Goal: Task Accomplishment & Management: Use online tool/utility

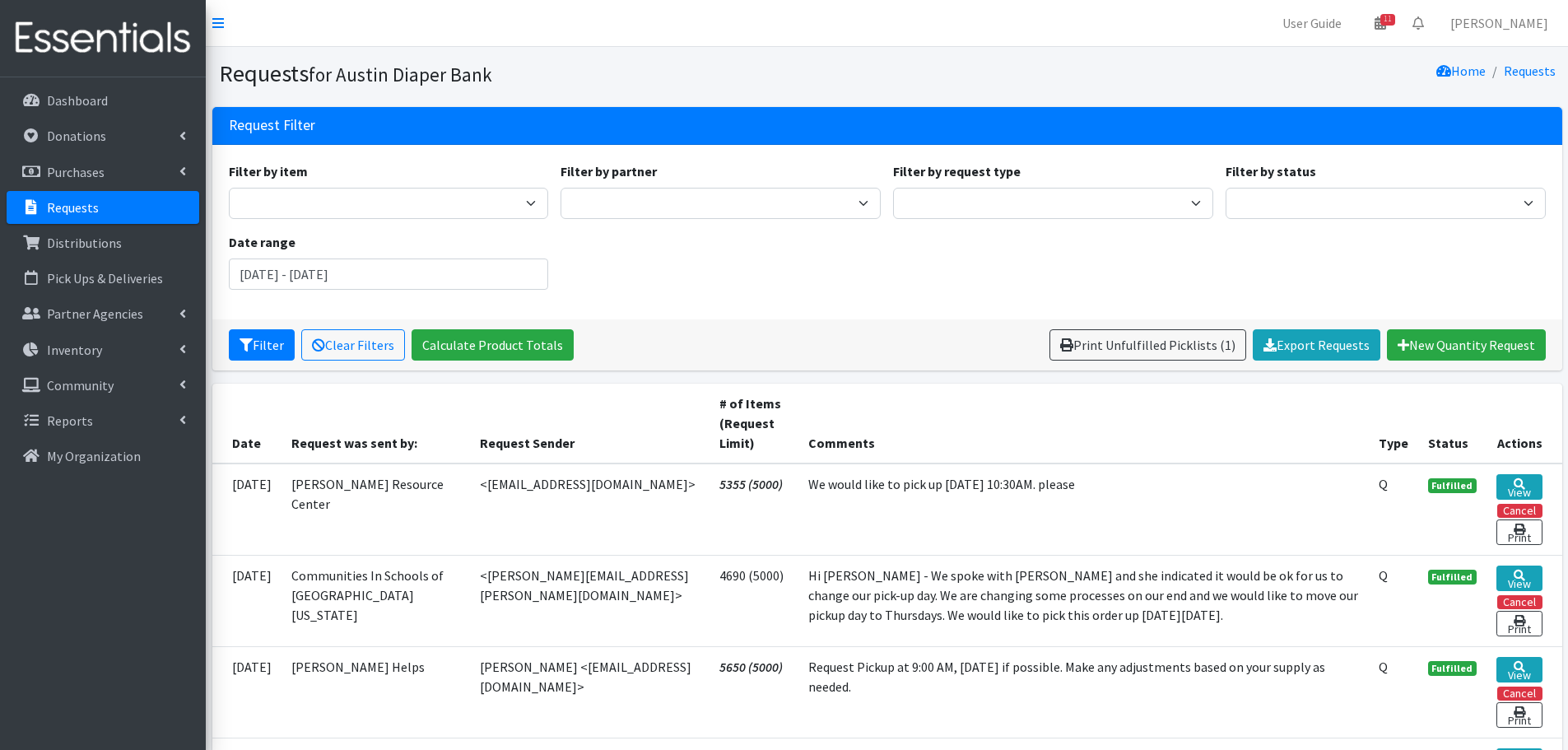
click at [66, 198] on link "Requests" at bounding box center [103, 207] width 193 height 33
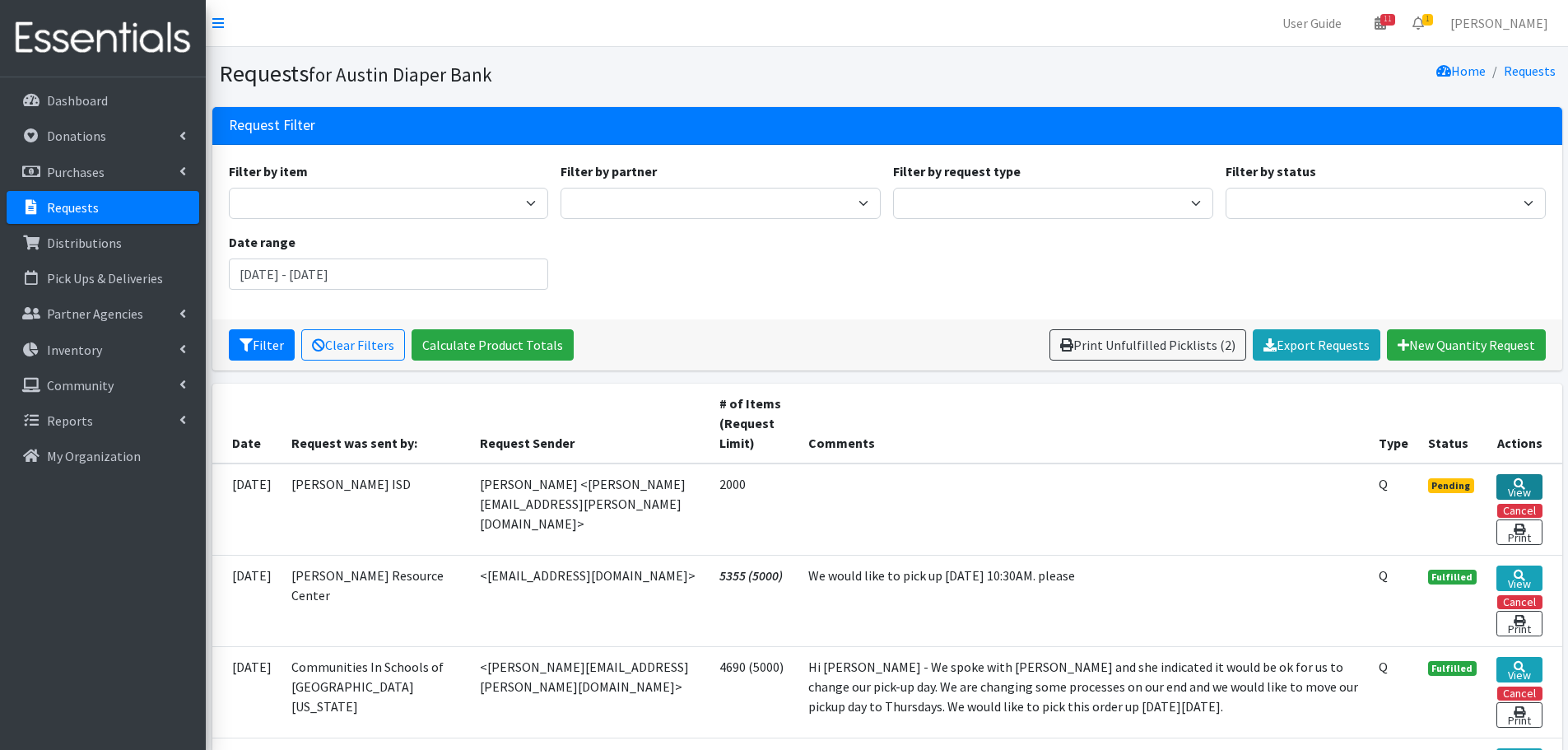
click at [1507, 482] on link "View" at bounding box center [1519, 487] width 45 height 26
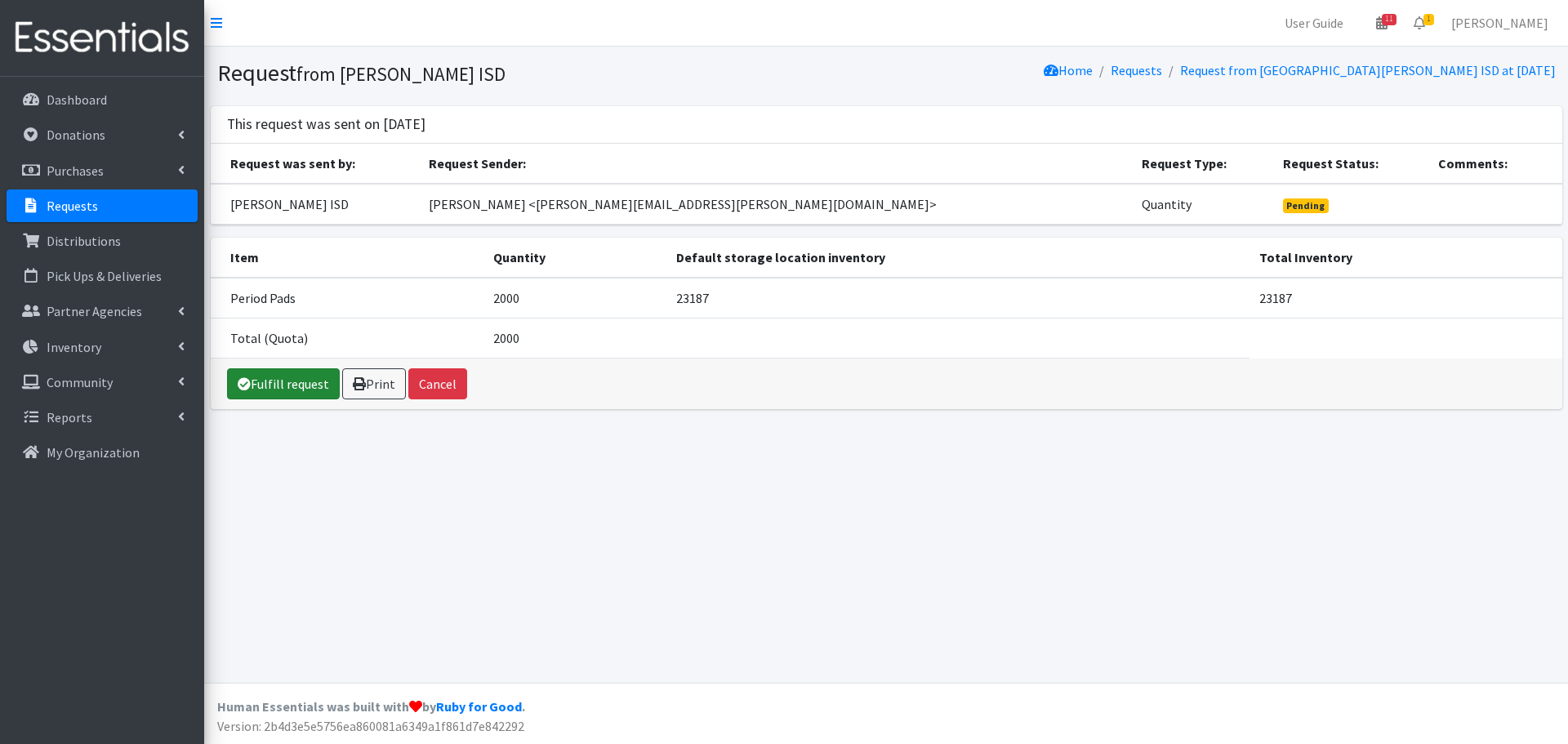
click at [316, 383] on link "Fulfill request" at bounding box center [283, 384] width 113 height 31
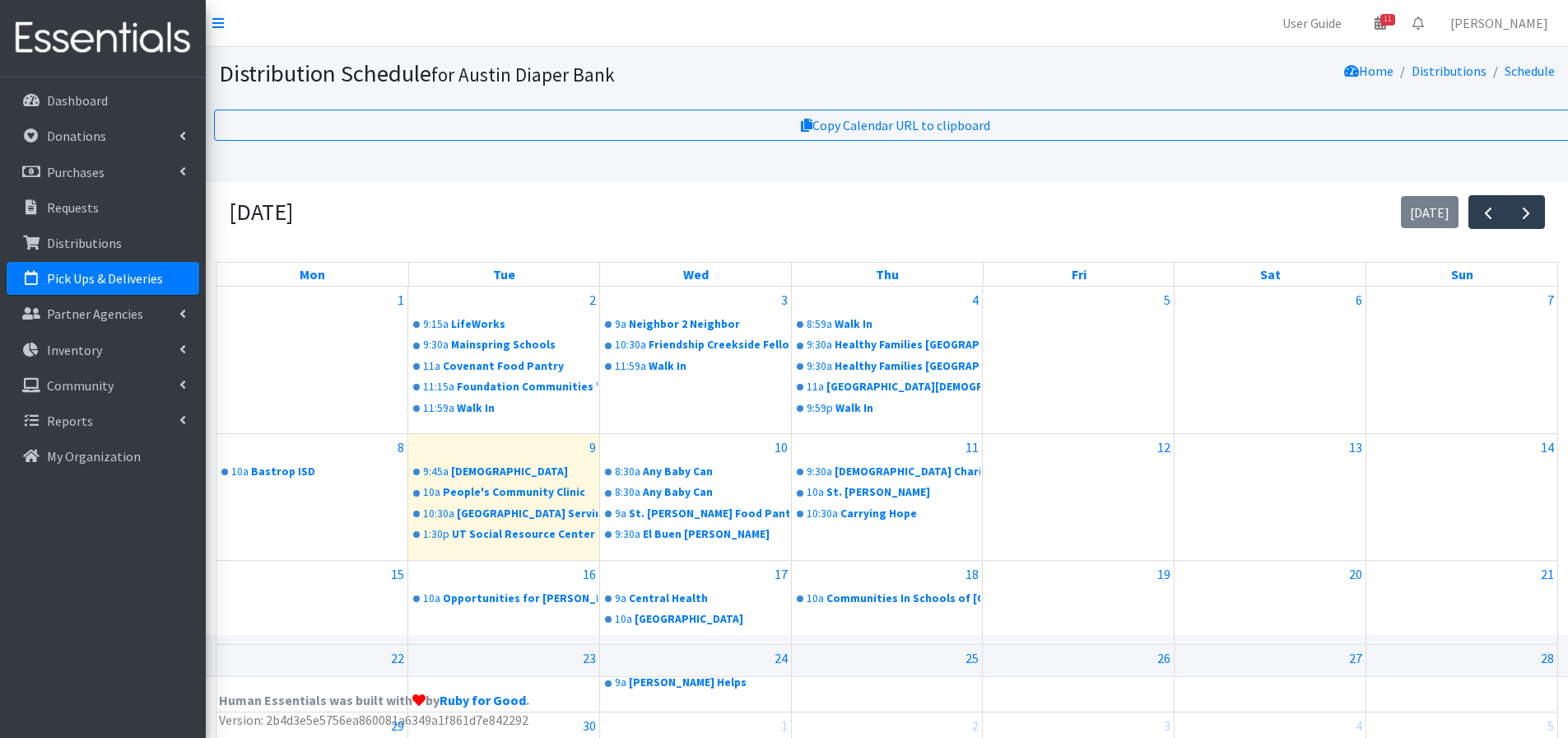
scroll to position [110, 0]
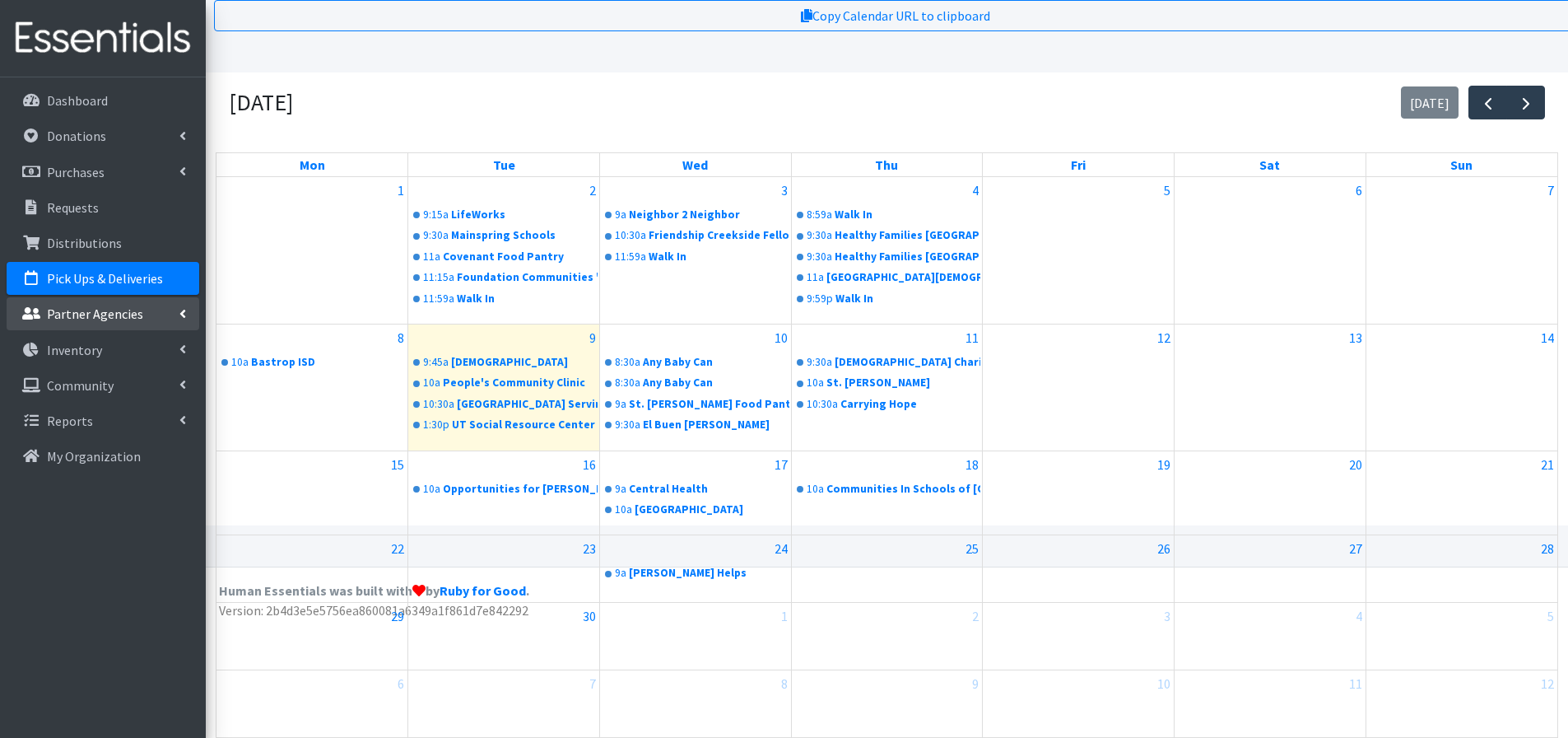
click at [108, 315] on p "Partner Agencies" at bounding box center [95, 314] width 96 height 17
click at [115, 360] on link "All Partners" at bounding box center [103, 350] width 193 height 33
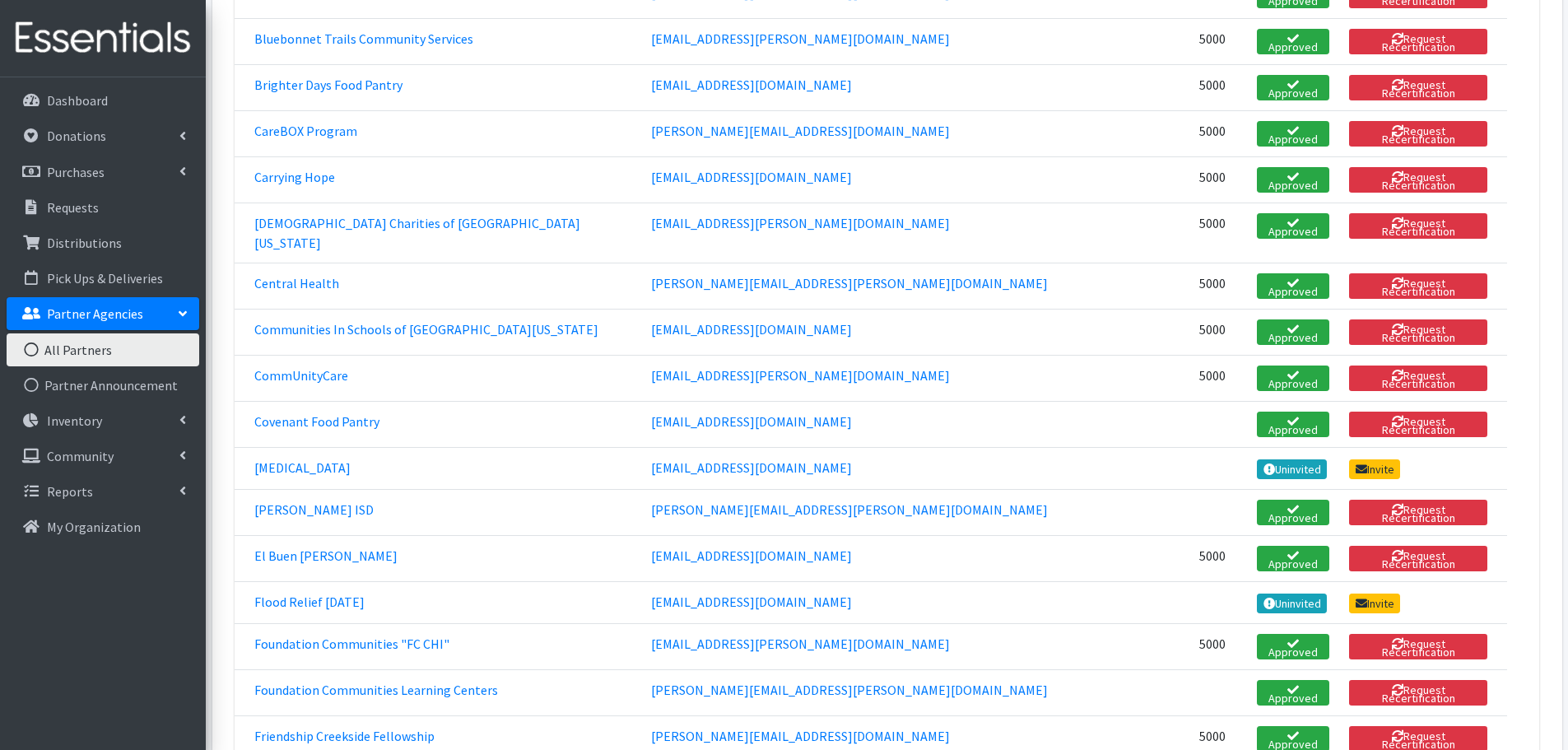
scroll to position [658, 0]
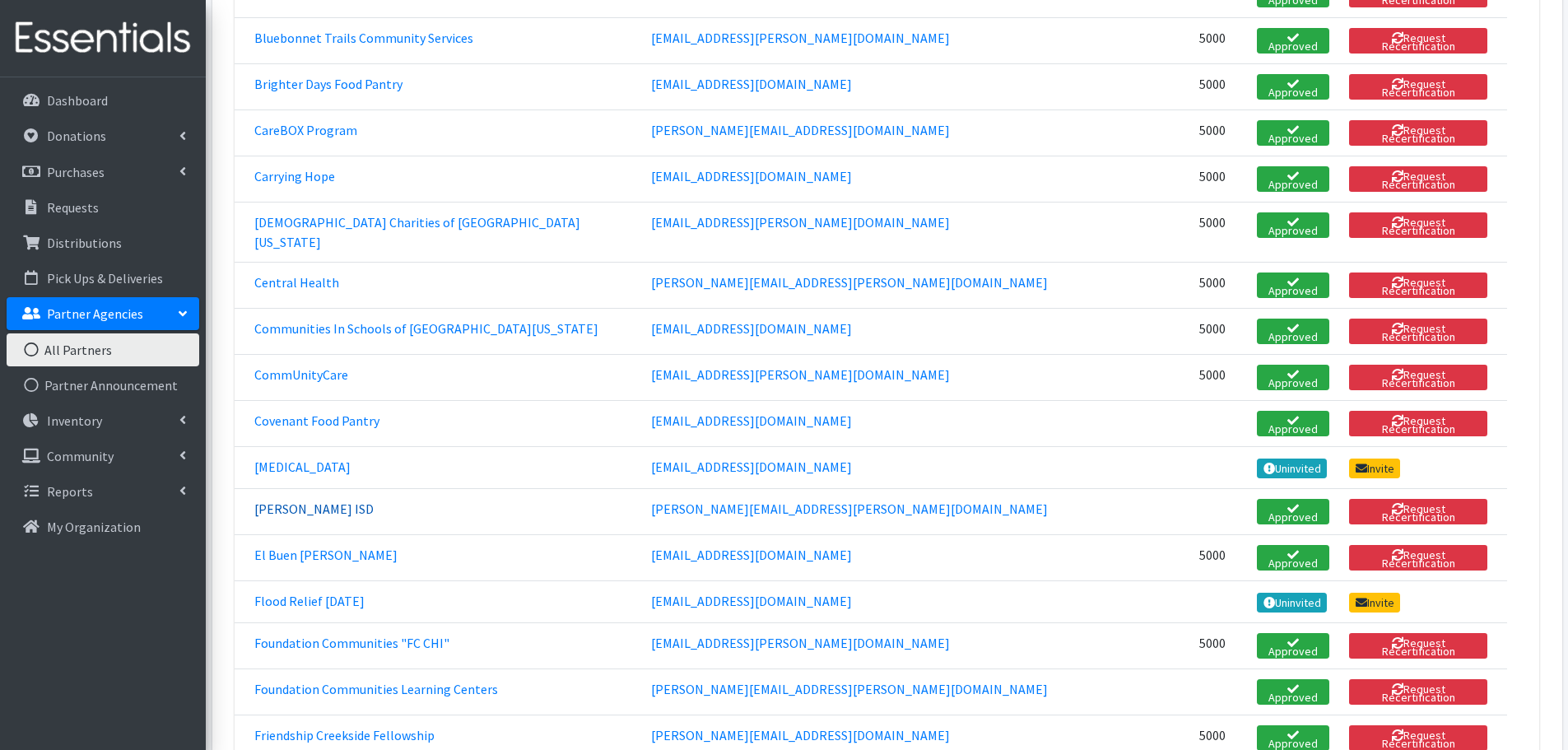
click at [285, 501] on link "[PERSON_NAME] ISD" at bounding box center [314, 509] width 119 height 17
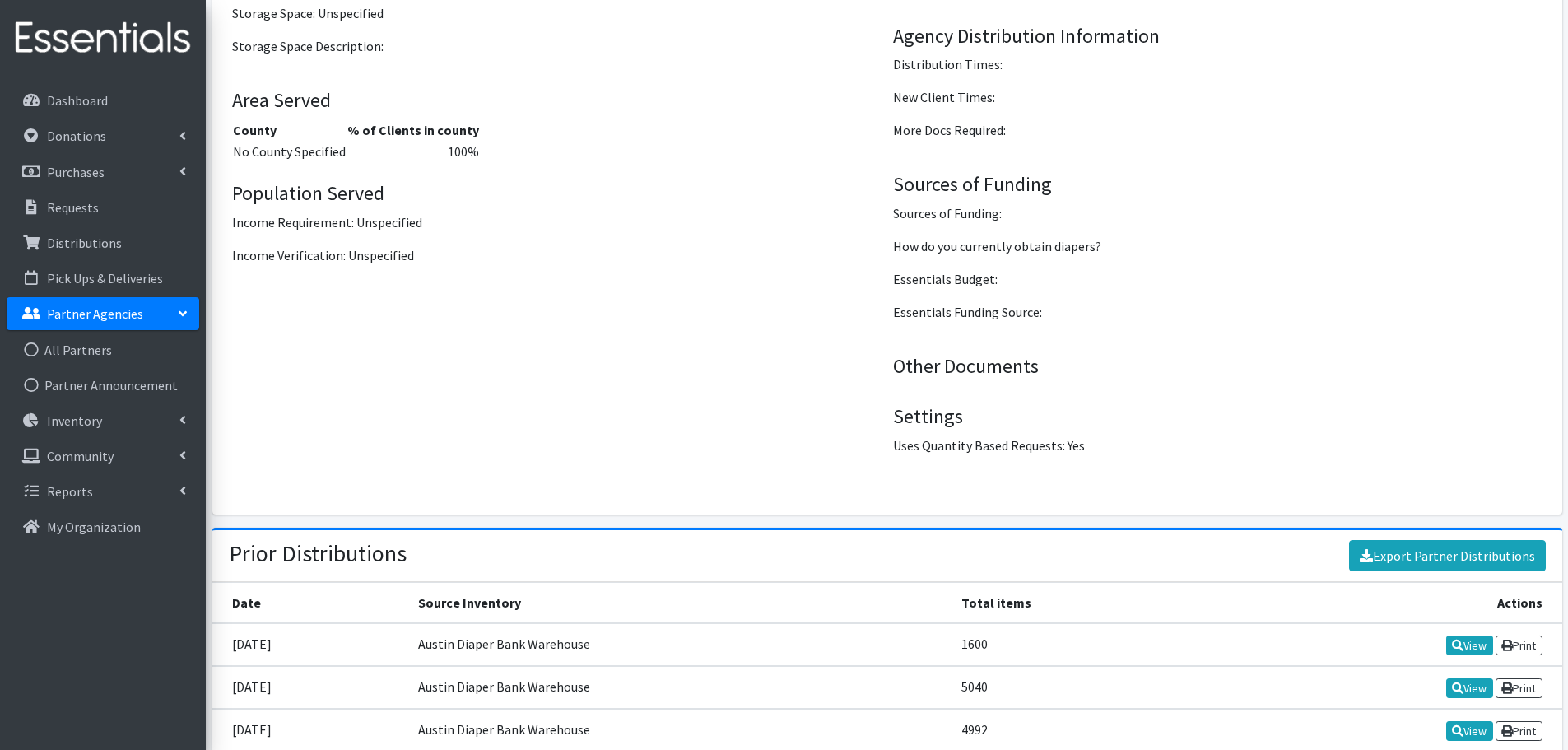
scroll to position [2553, 0]
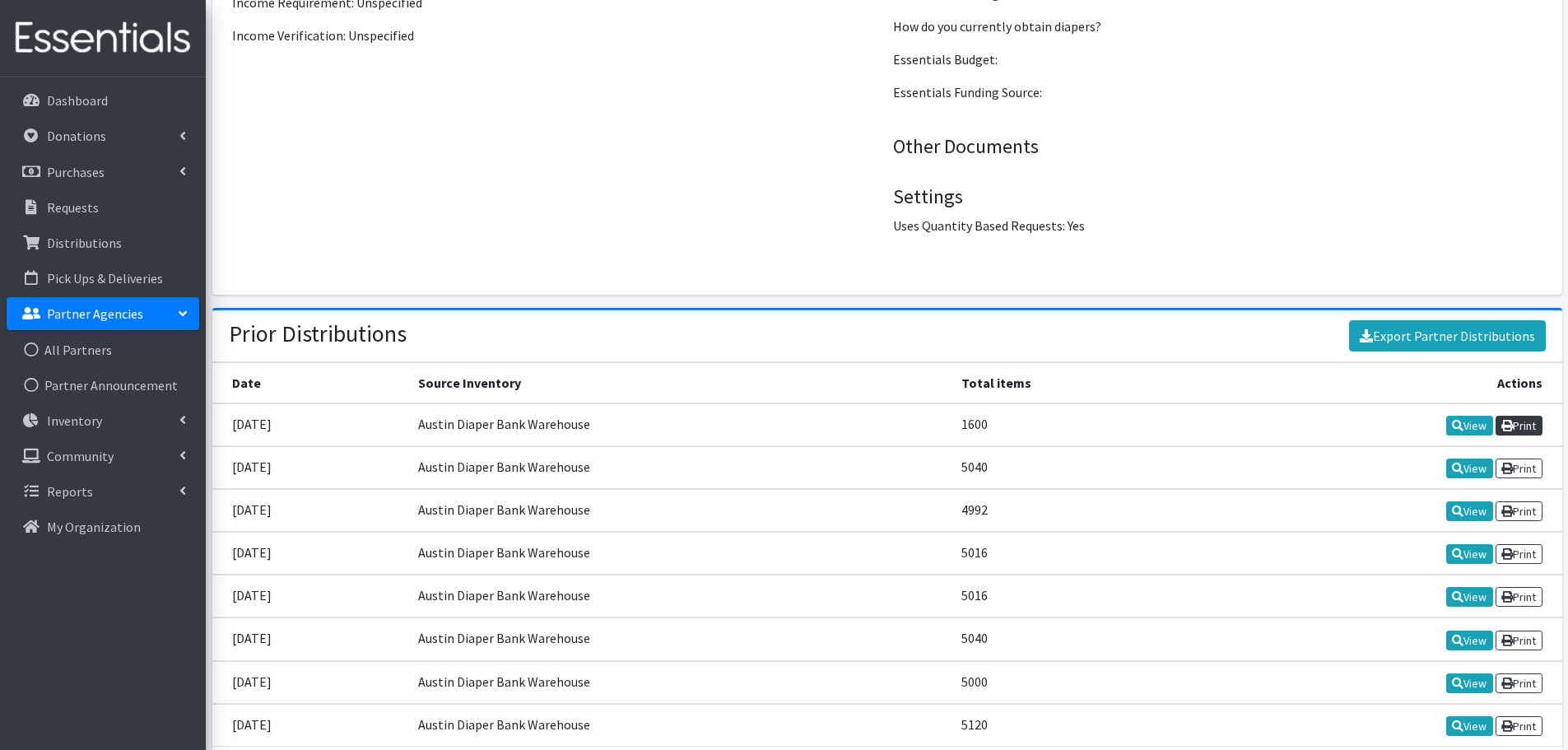
click at [1533, 416] on link "Print" at bounding box center [1519, 425] width 47 height 19
click at [1535, 458] on link "Print" at bounding box center [1519, 468] width 47 height 19
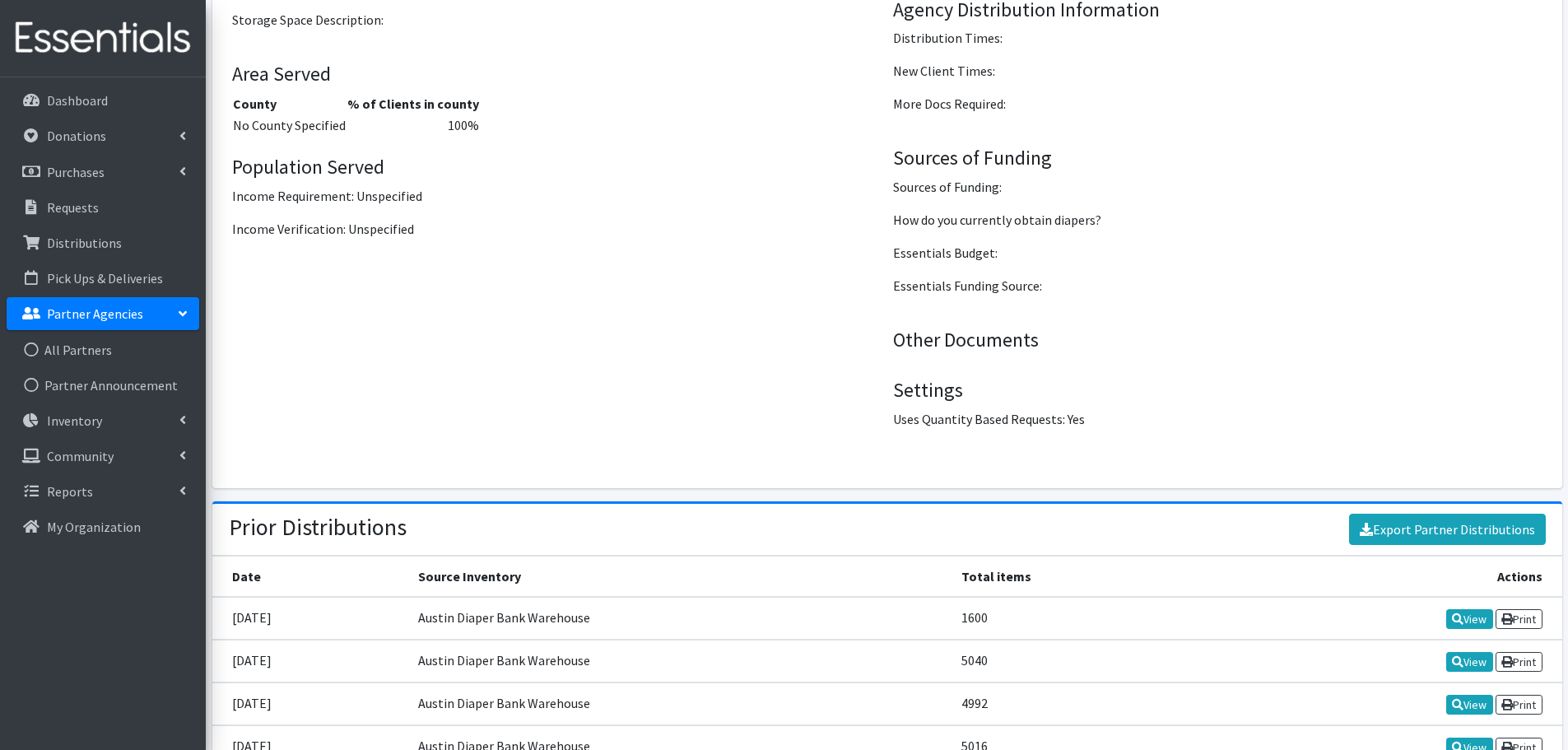
scroll to position [2388, 0]
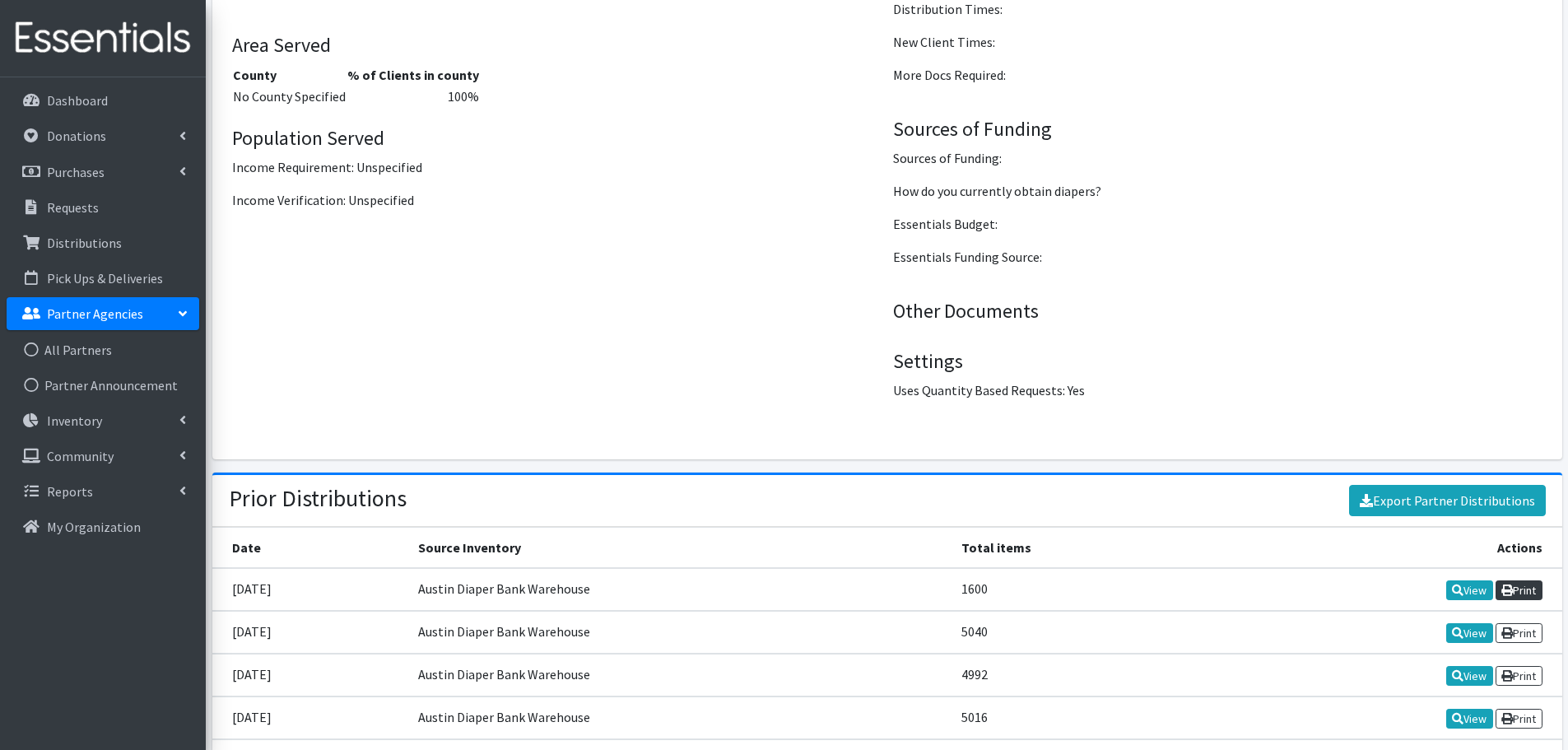
click at [1511, 581] on link "Print" at bounding box center [1519, 590] width 47 height 19
click at [99, 276] on p "Pick Ups & Deliveries" at bounding box center [105, 279] width 116 height 17
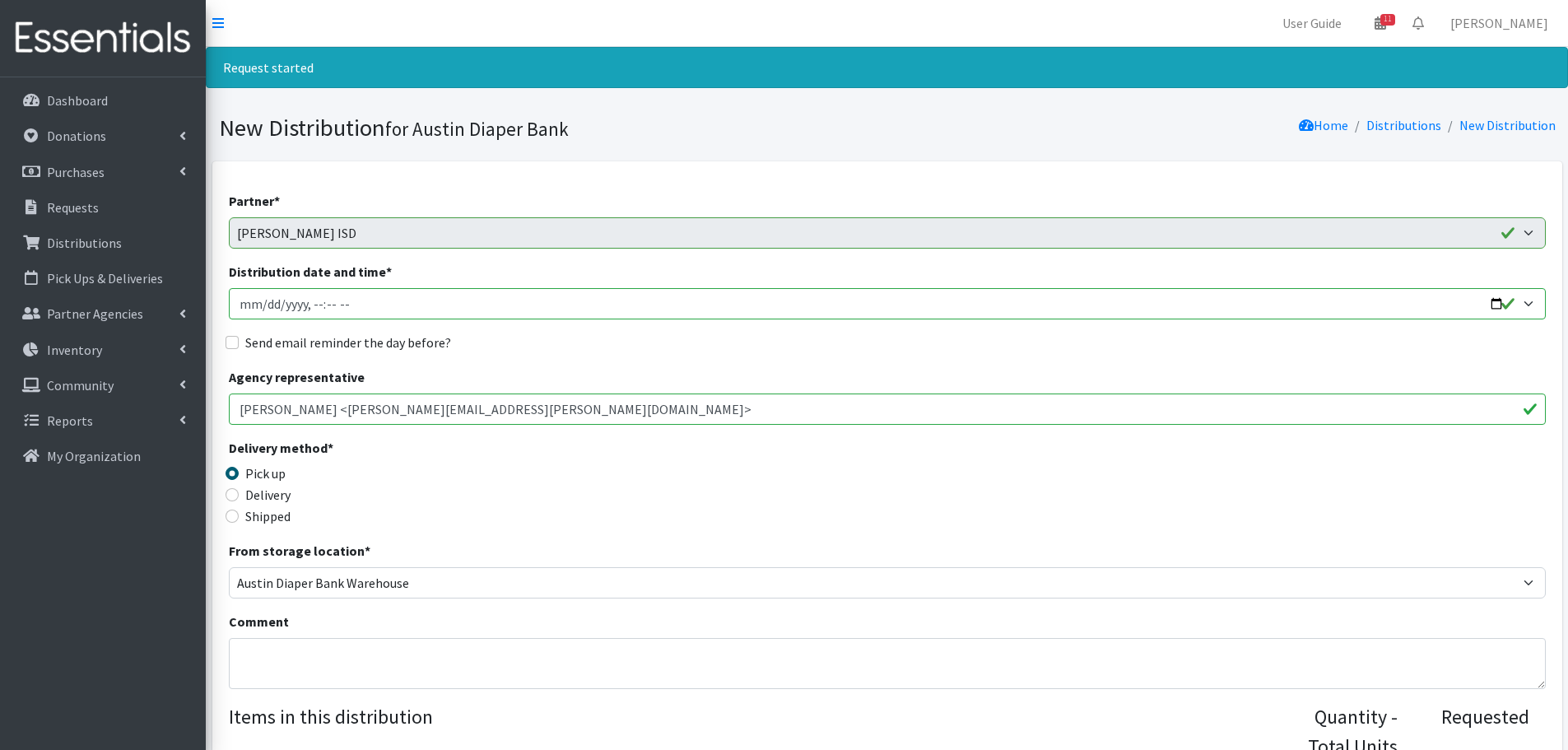
click at [264, 301] on input "Distribution date and time *" at bounding box center [887, 304] width 1317 height 31
click at [310, 303] on input "Distribution date and time *" at bounding box center [887, 304] width 1317 height 31
type input "2025-09-17T10:30"
click at [230, 341] on input "Send email reminder the day before?" at bounding box center [232, 343] width 13 height 13
checkbox input "true"
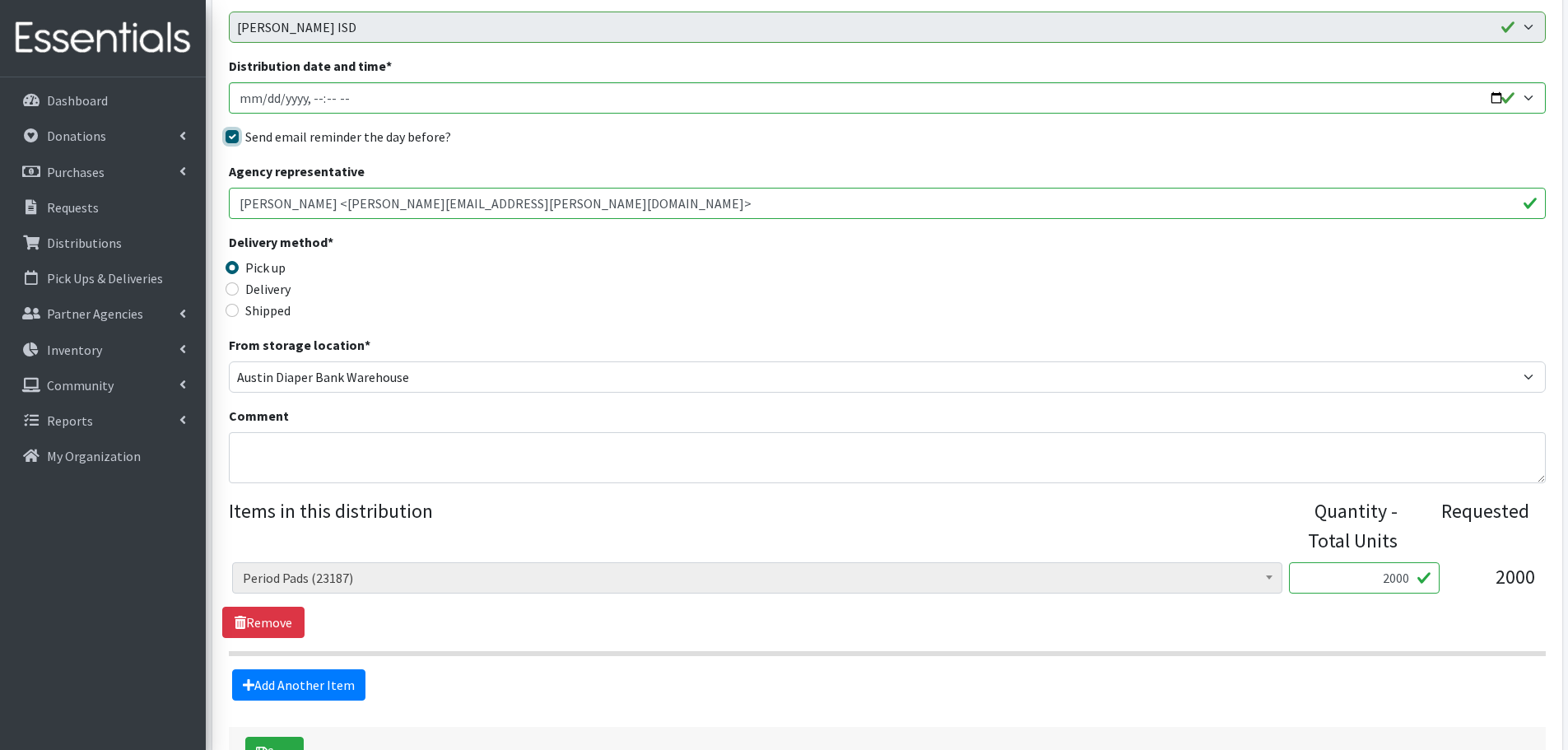
scroll to position [325, 0]
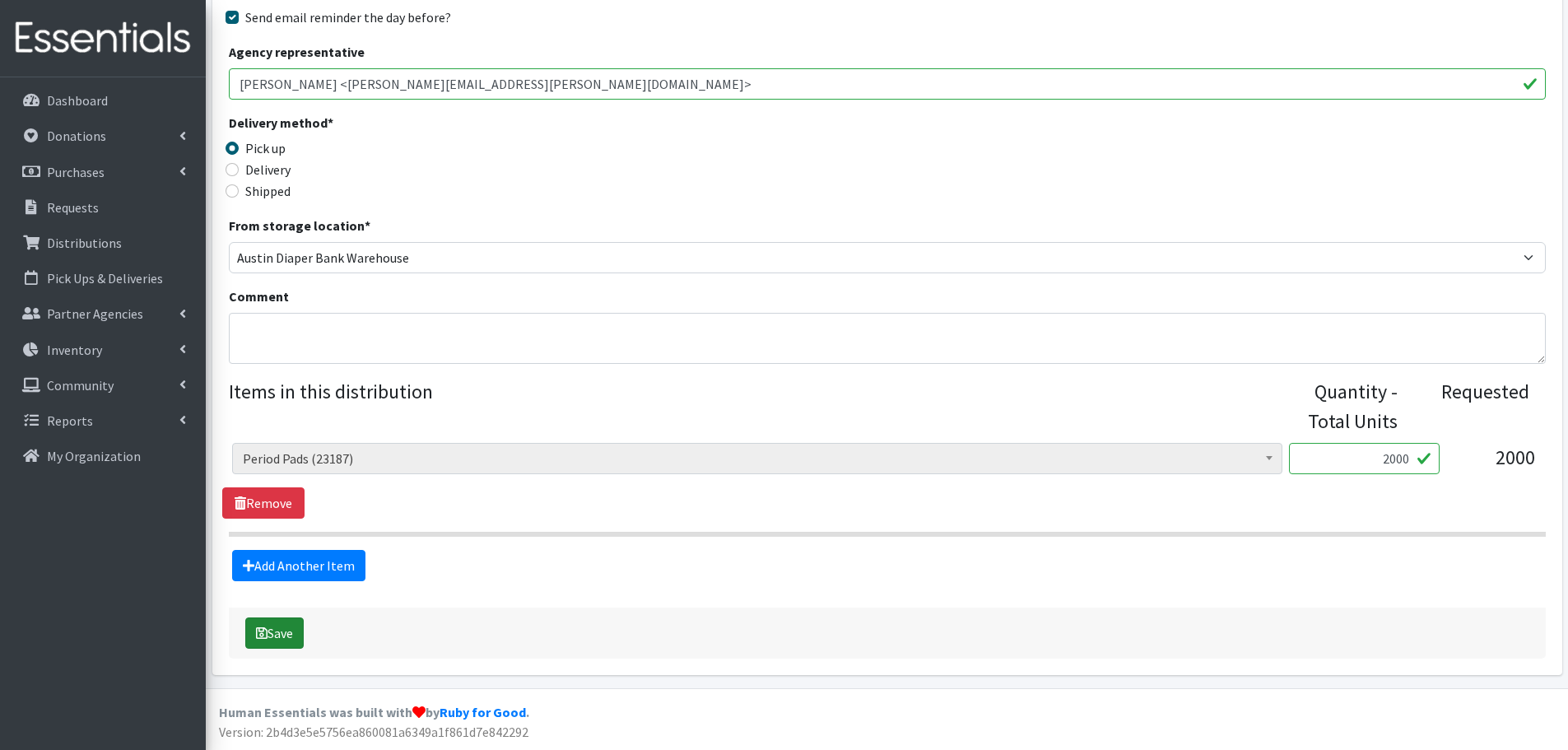
click at [276, 637] on button "Save" at bounding box center [274, 633] width 58 height 31
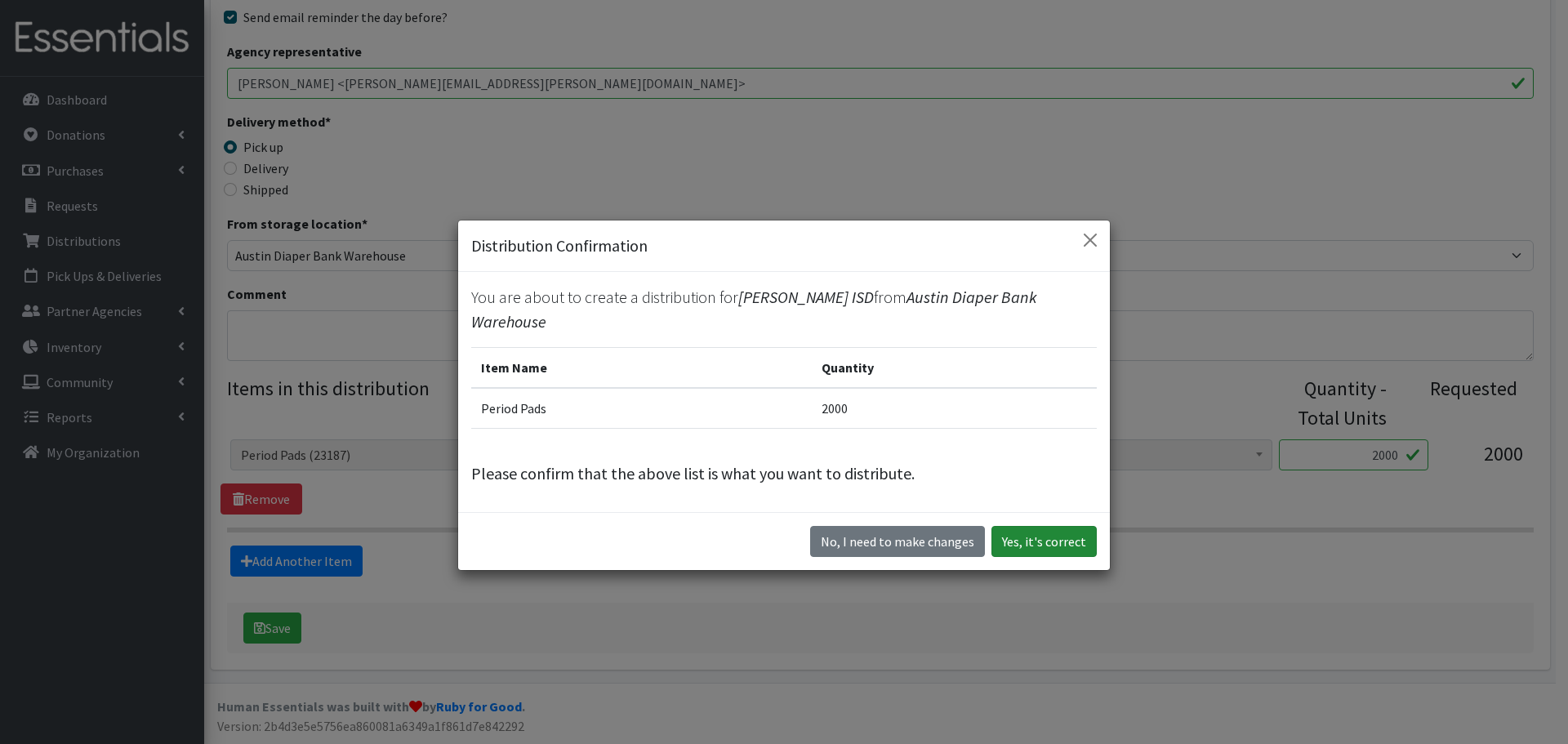
click at [1067, 535] on button "Yes, it's correct" at bounding box center [1044, 542] width 106 height 31
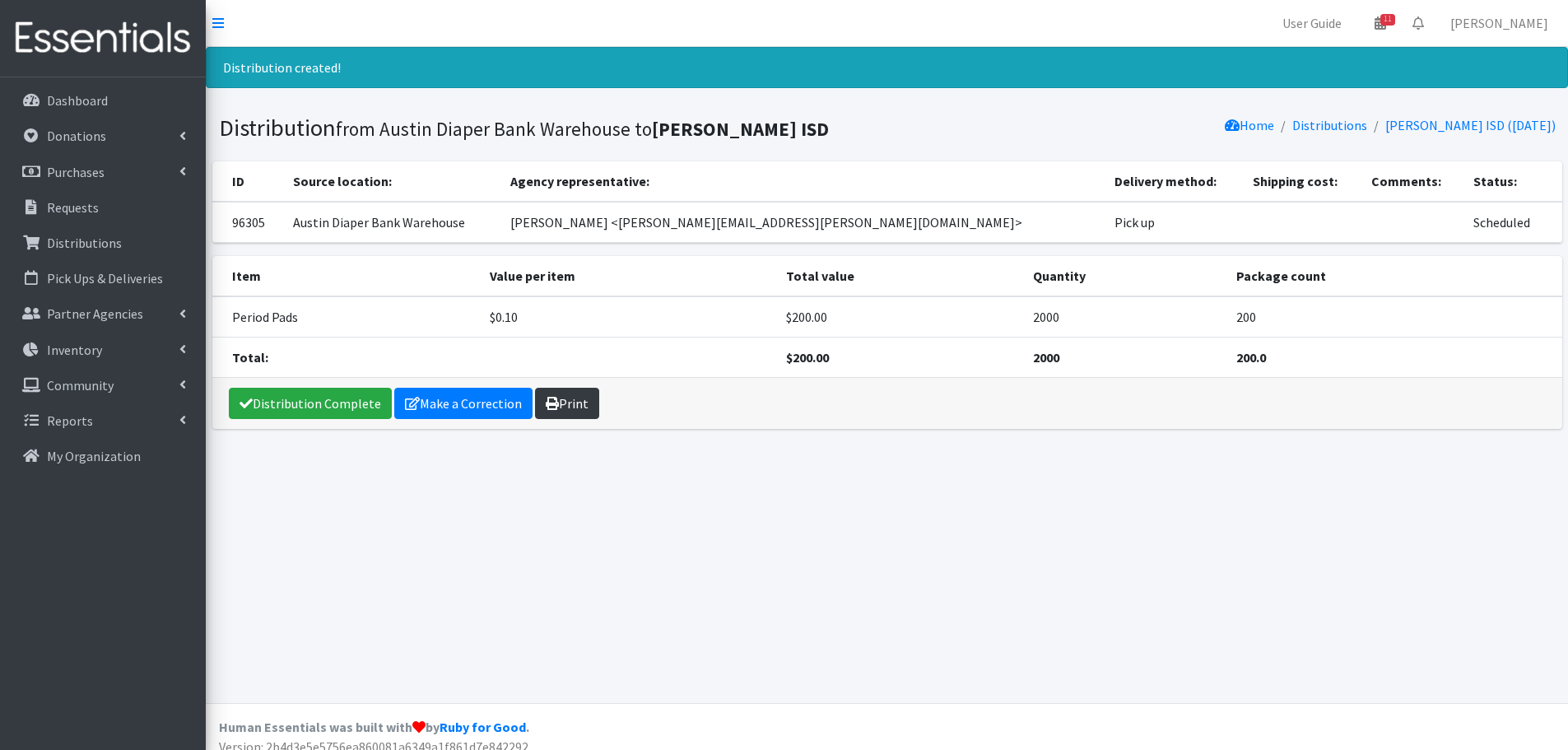
click at [580, 405] on link "Print" at bounding box center [566, 404] width 64 height 31
click at [68, 212] on p "Requests" at bounding box center [73, 207] width 52 height 17
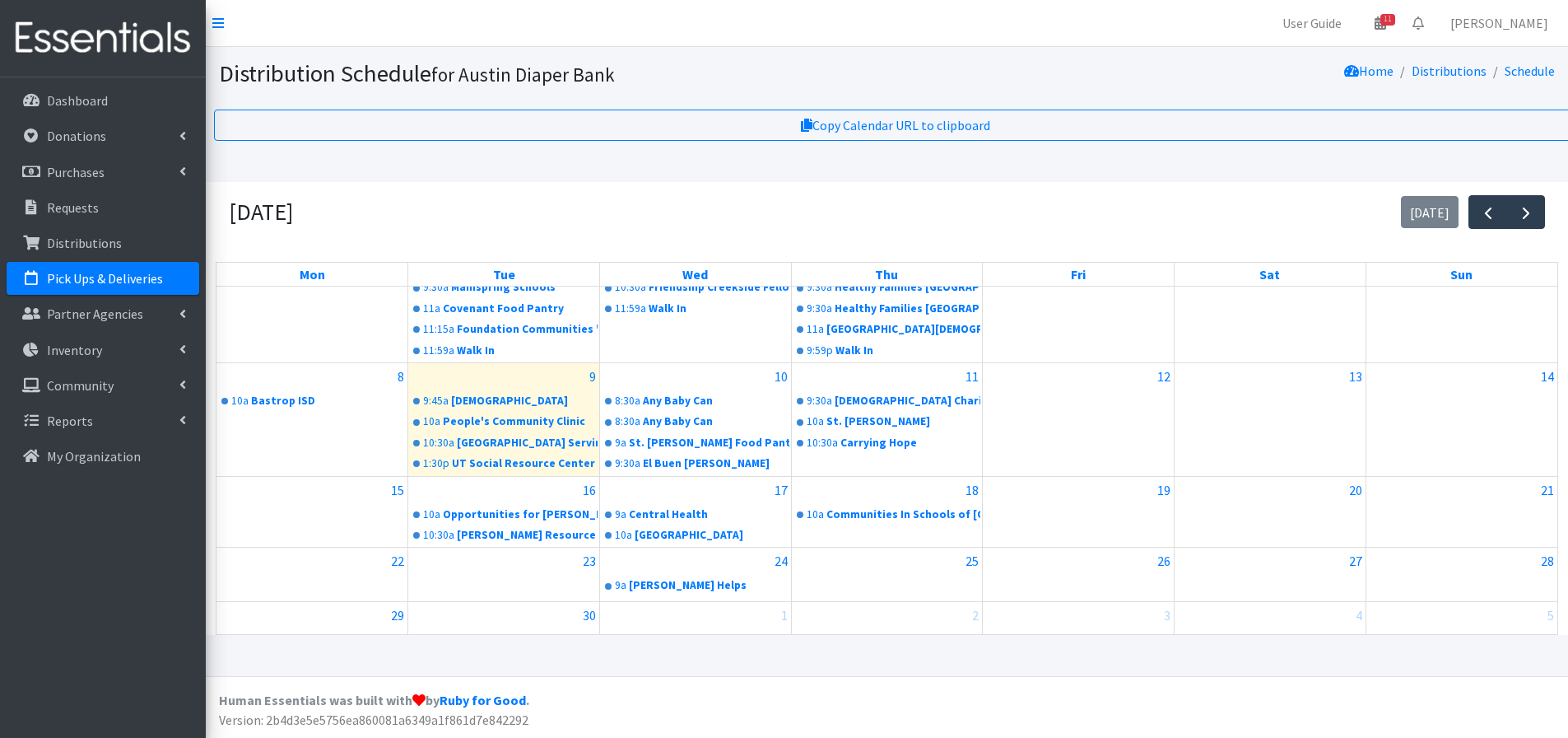
scroll to position [82, 0]
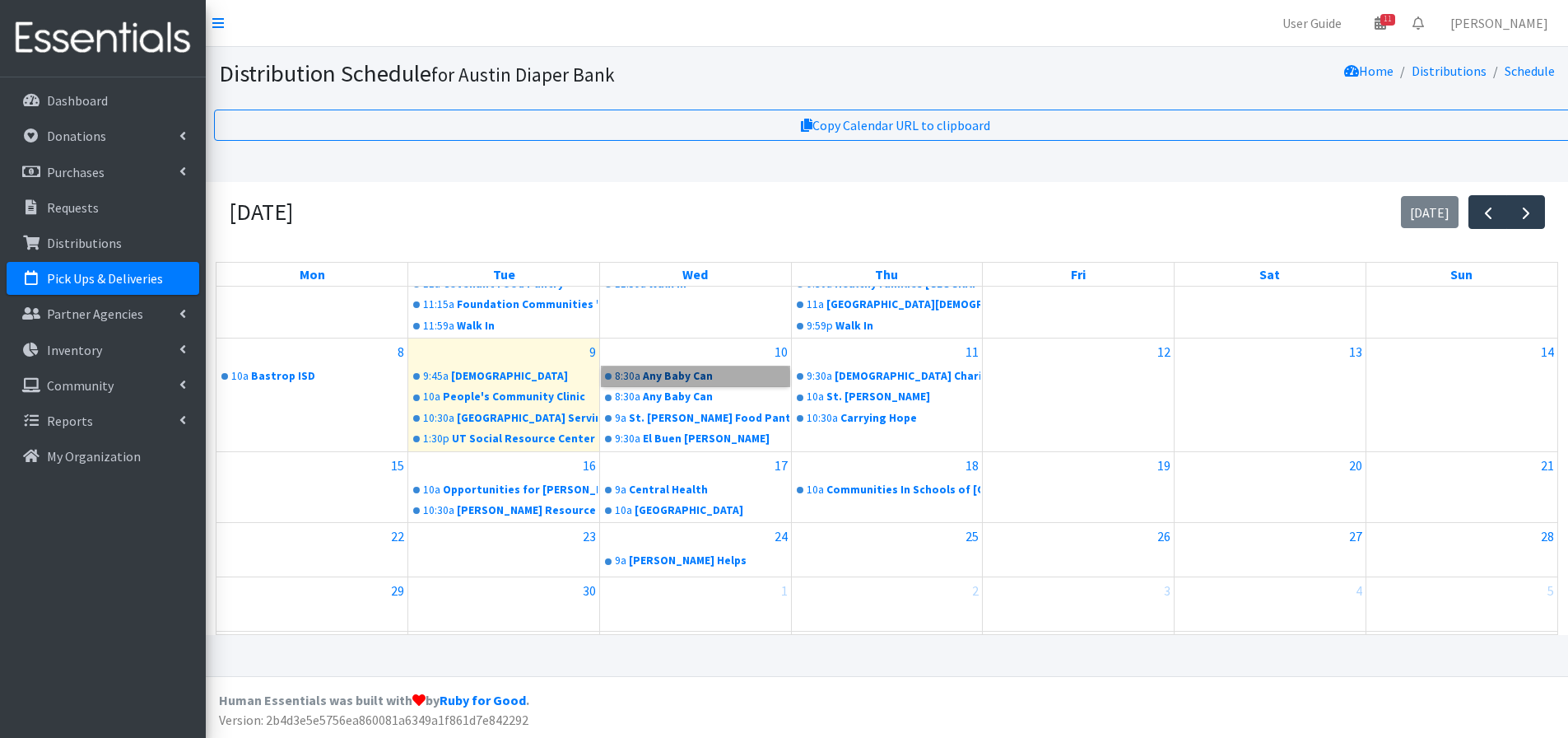
click at [674, 376] on link "8:30a Any Baby Can" at bounding box center [695, 376] width 188 height 19
